Goal: Navigation & Orientation: Find specific page/section

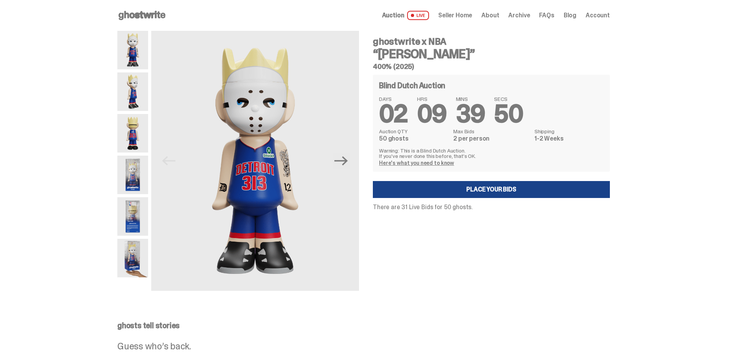
drag, startPoint x: 0, startPoint y: 0, endPoint x: 596, endPoint y: 13, distance: 596.1
click at [596, 13] on span "Account" at bounding box center [598, 15] width 24 height 6
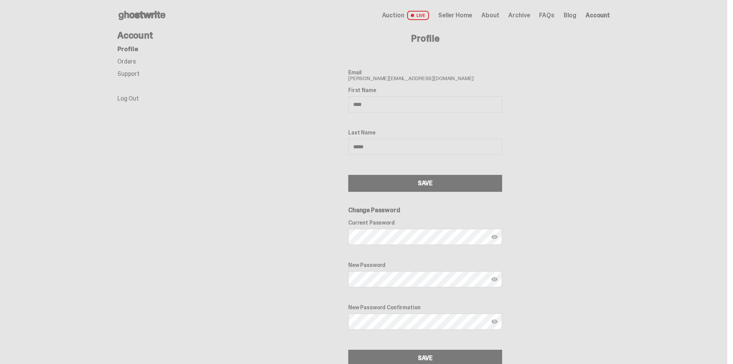
click at [130, 62] on link "Orders" at bounding box center [126, 61] width 18 height 8
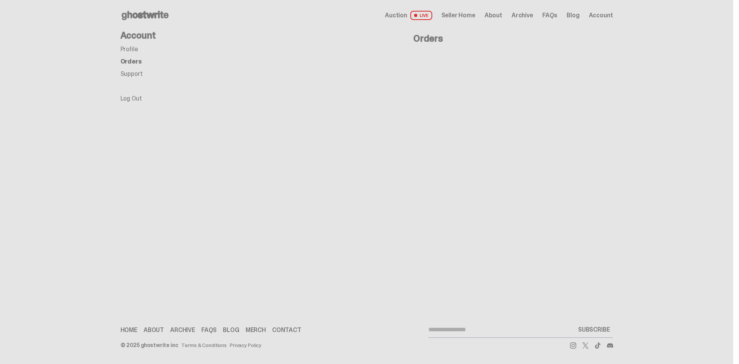
click at [128, 74] on link "Support" at bounding box center [132, 74] width 22 height 8
click at [124, 52] on link "Profile" at bounding box center [130, 49] width 18 height 8
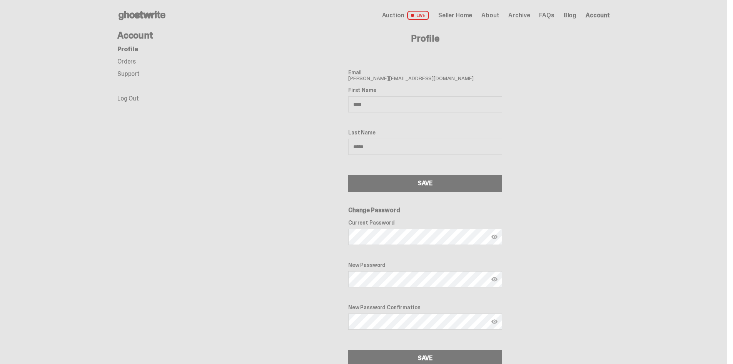
click at [140, 36] on h4 "Account" at bounding box center [178, 35] width 123 height 9
click at [604, 17] on span "Account" at bounding box center [598, 15] width 24 height 6
click at [153, 17] on icon at bounding box center [141, 15] width 49 height 12
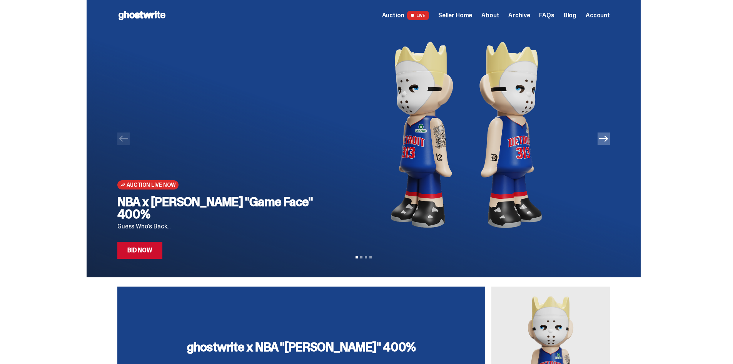
click at [142, 253] on link "Bid Now" at bounding box center [139, 250] width 45 height 17
